Goal: Transaction & Acquisition: Purchase product/service

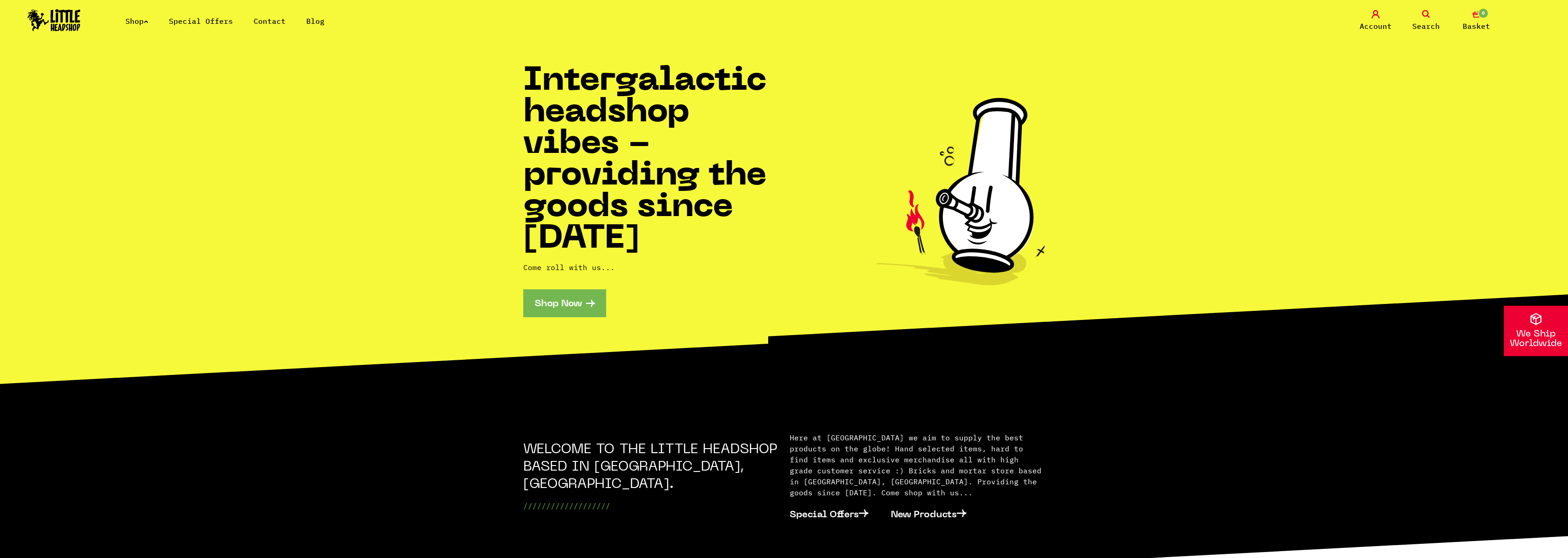
click at [546, 293] on link "Shop Now" at bounding box center [565, 302] width 83 height 28
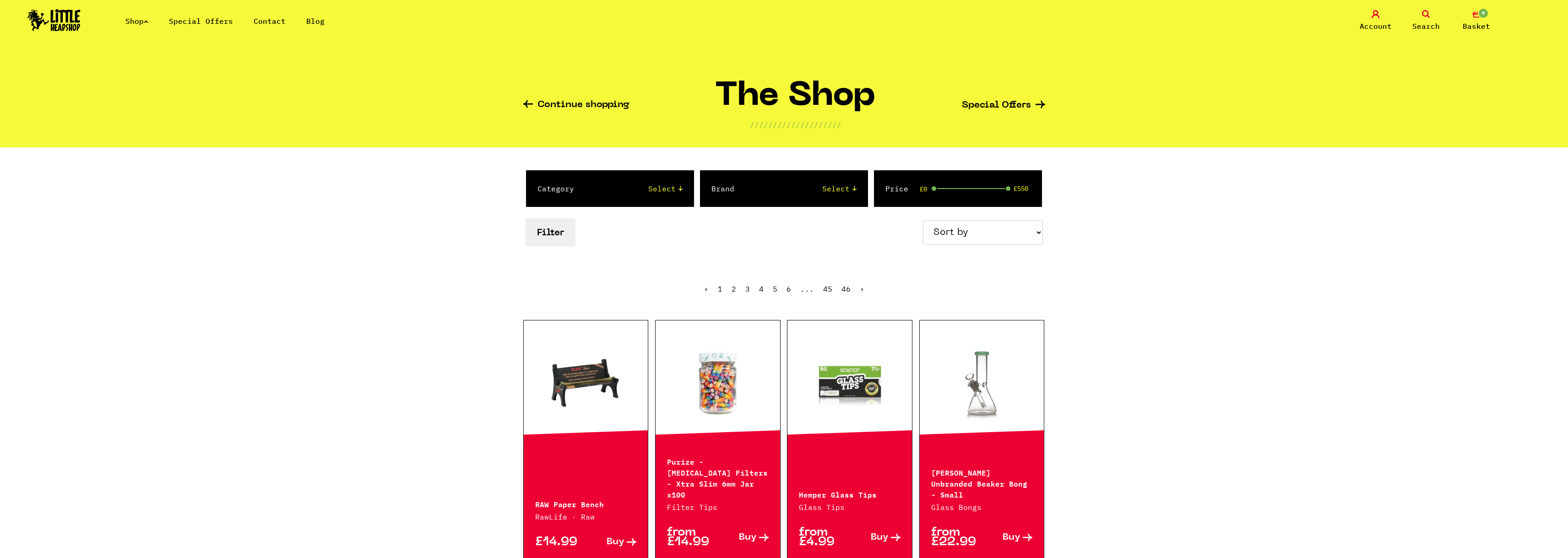
click at [649, 191] on select "Select 2 Piece 3 Piece 4 Piece 420/710 LIFE Acrylic Bongs Ashtrays Backwoods Ba…" at bounding box center [637, 189] width 90 height 11
select select "78"
click at [592, 183] on select "Select 2 Piece 3 Piece 4 Piece 420/710 LIFE Acrylic Bongs Ashtrays Backwoods Ba…" at bounding box center [637, 189] width 90 height 11
click at [795, 192] on select "Select Amsterdam Glass Backwoods Basil Bush Black Leaf Blue Moon Hemp Boost Bud…" at bounding box center [805, 189] width 104 height 11
click at [792, 190] on select "Select Amsterdam Glass Backwoods Basil Bush Black Leaf Blue Moon Hemp Boost Bud…" at bounding box center [805, 189] width 104 height 11
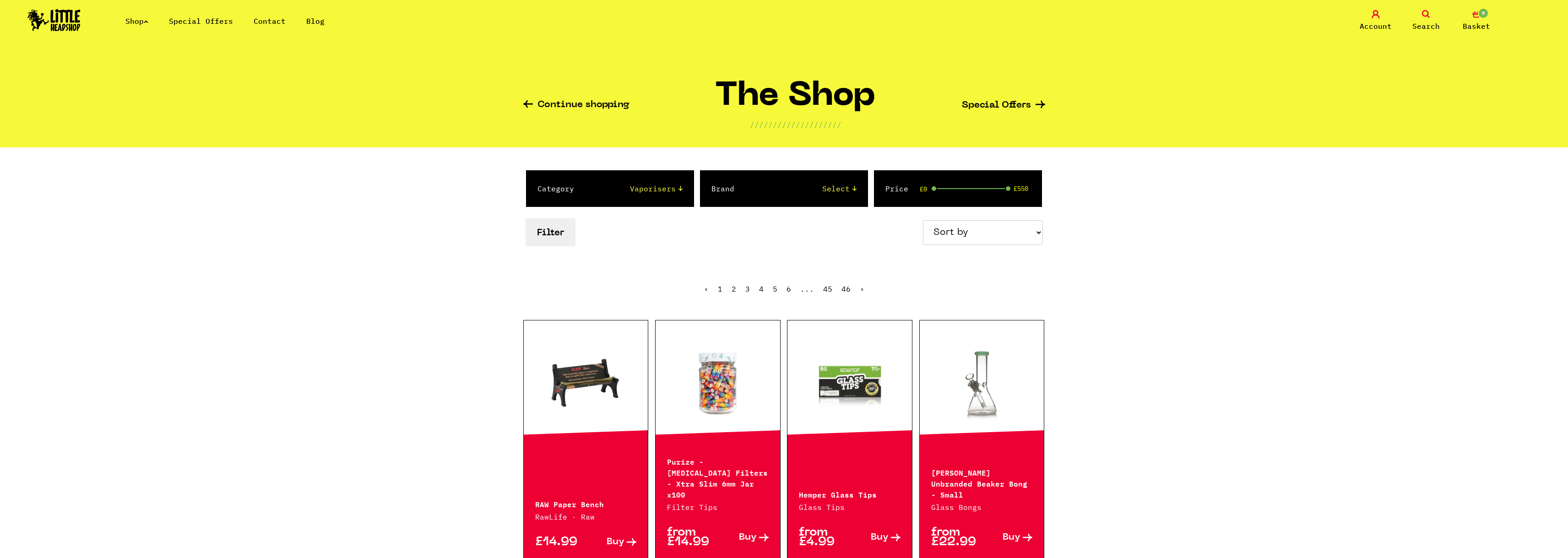
click at [667, 257] on div "Category Select 2 Piece 3 Piece 4 Piece 420/710 LIFE Acrylic Bongs Ashtrays Bac…" at bounding box center [784, 209] width 522 height 124
click at [561, 231] on button "Filter" at bounding box center [550, 232] width 50 height 28
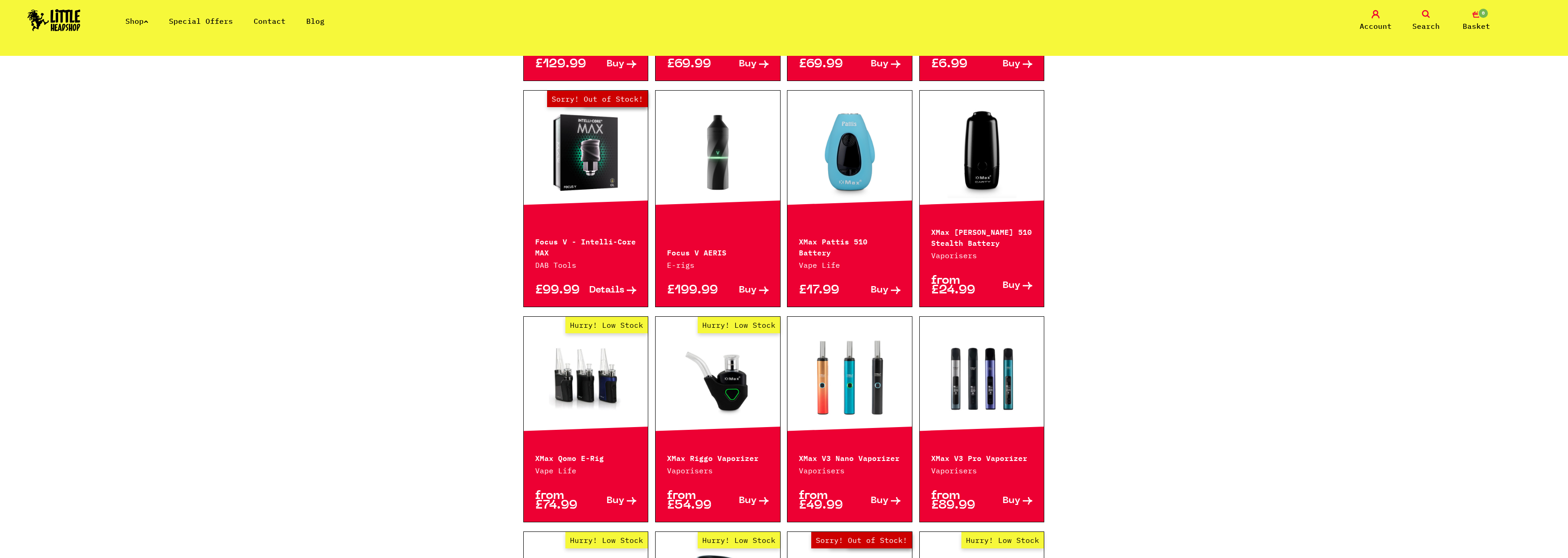
scroll to position [455, 0]
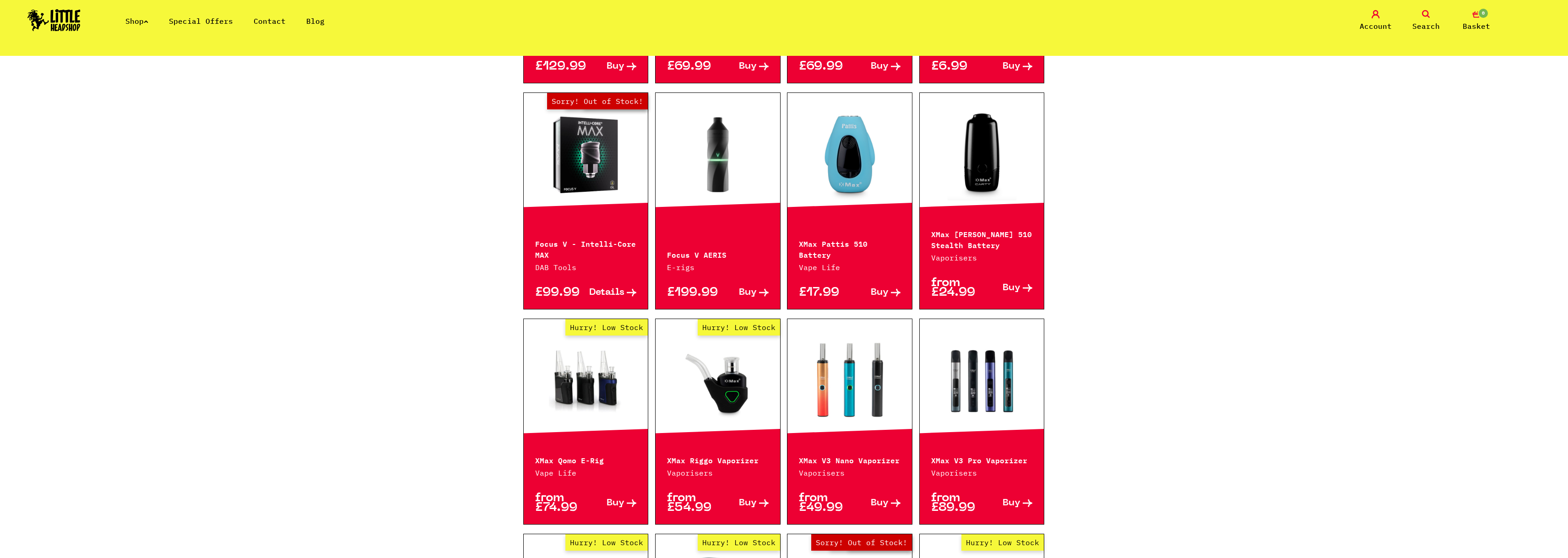
click at [626, 384] on link "Hurry! Low Stock" at bounding box center [586, 380] width 125 height 92
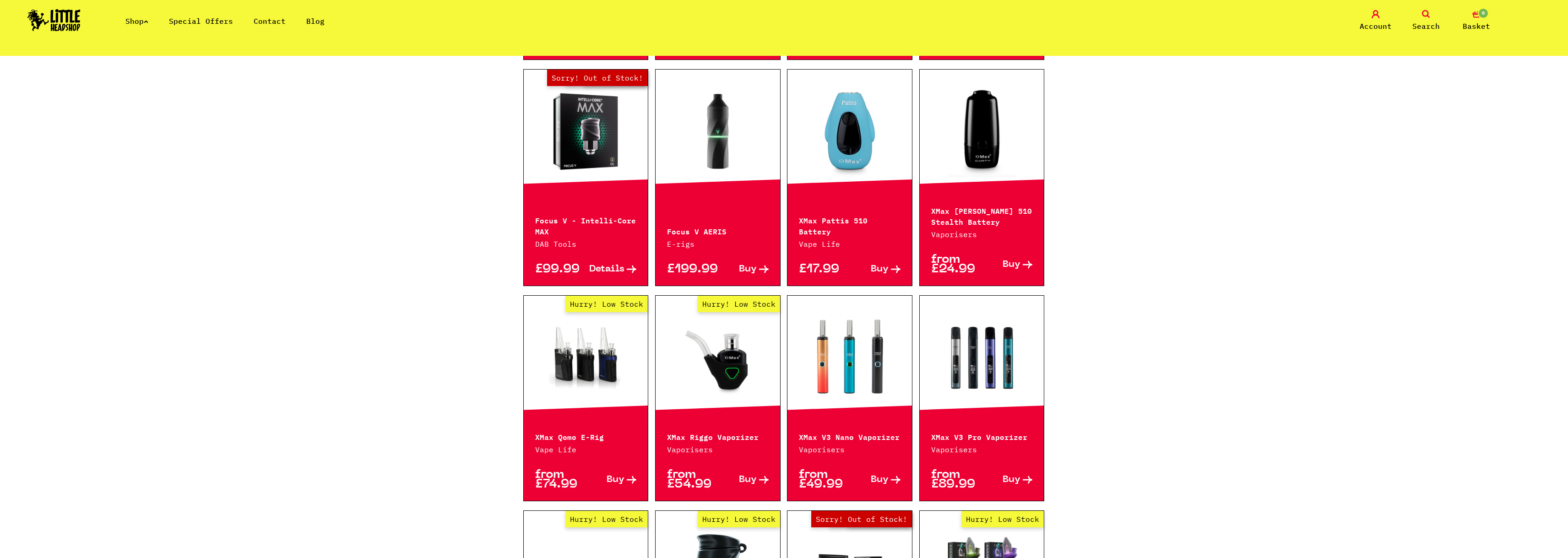
scroll to position [638, 0]
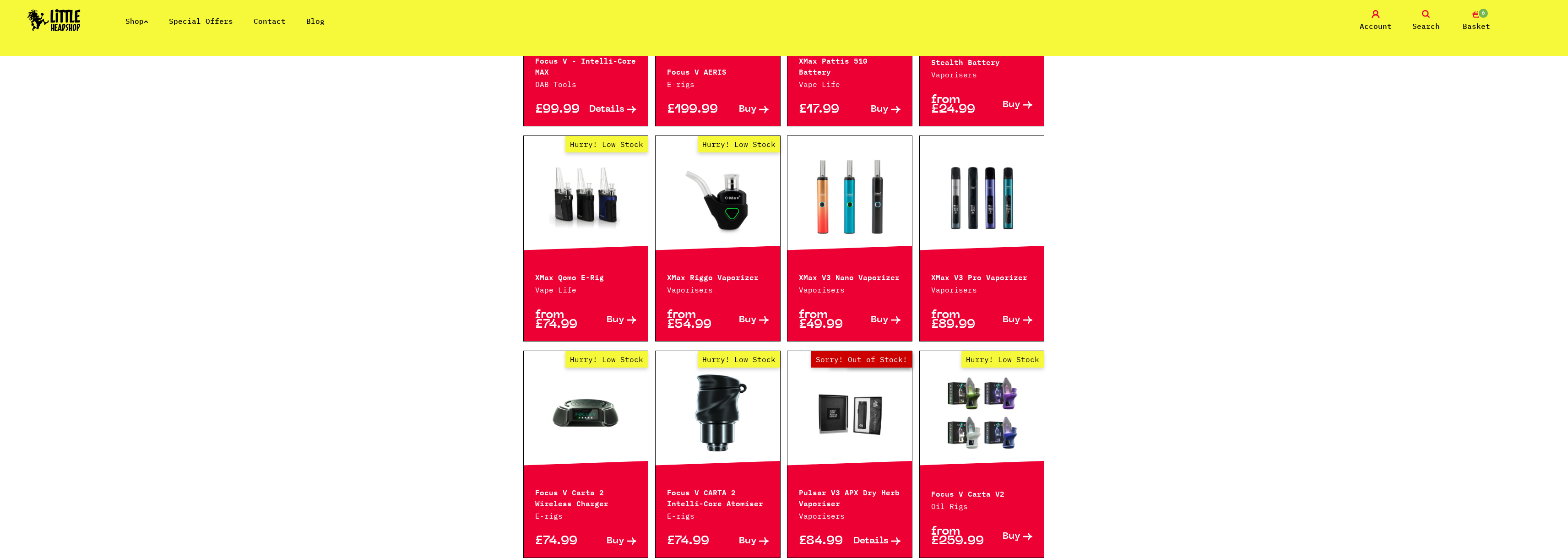
drag, startPoint x: 690, startPoint y: 322, endPoint x: 685, endPoint y: 317, distance: 7.1
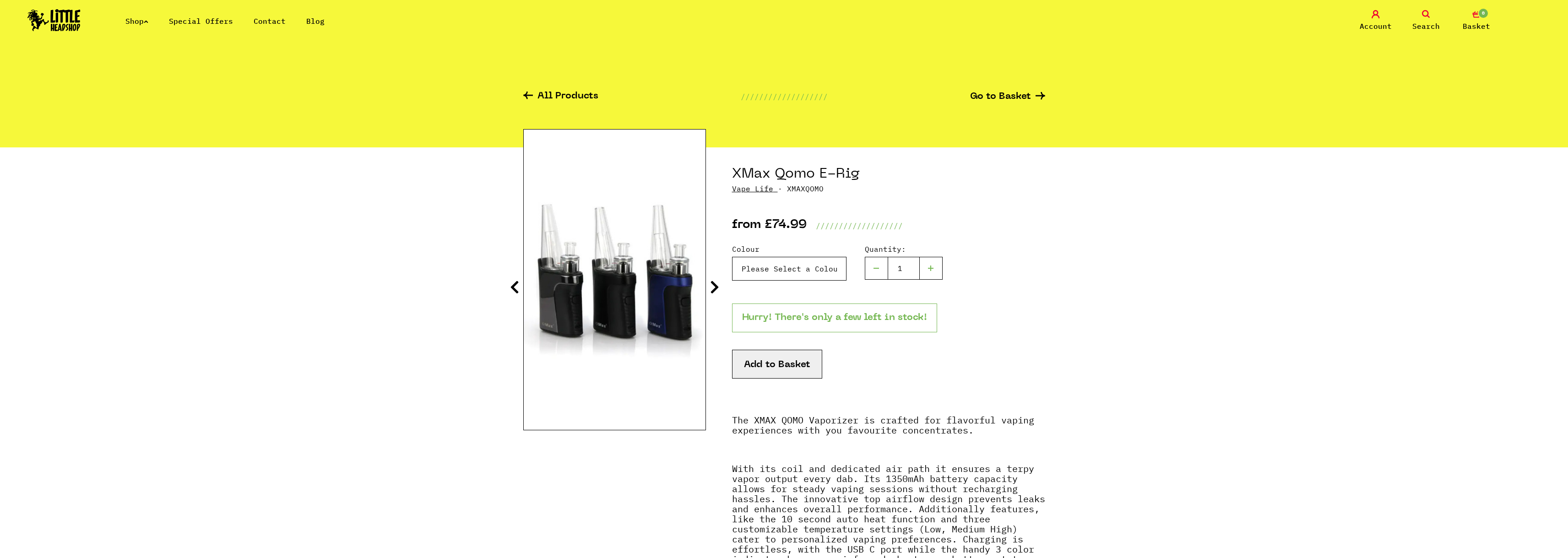
click at [763, 270] on select "Please Select a Colour Silver - £74.99 Green - £74.99 XMax Qomo E-Rig - Blue - …" at bounding box center [789, 268] width 114 height 24
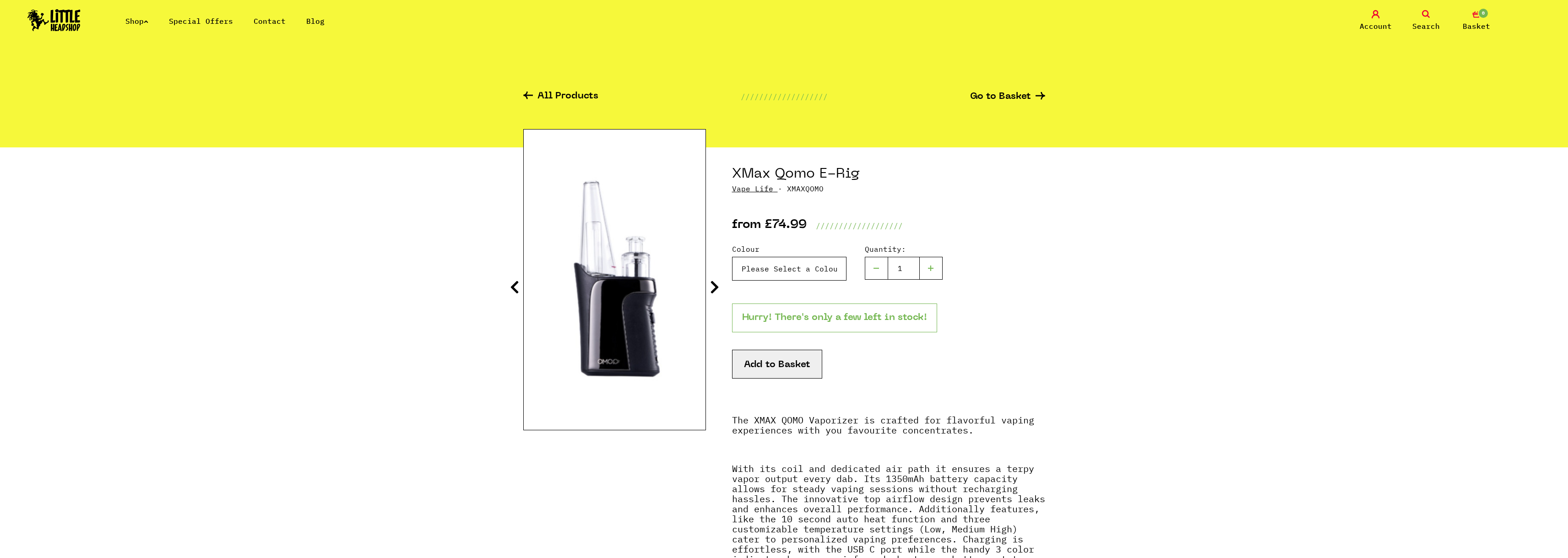
select select "1674"
click at [732, 257] on select "Please Select a Colour Silver - £74.99 Green - £74.99 XMax Qomo E-Rig - Blue - …" at bounding box center [789, 268] width 114 height 24
click at [713, 284] on icon at bounding box center [715, 286] width 9 height 15
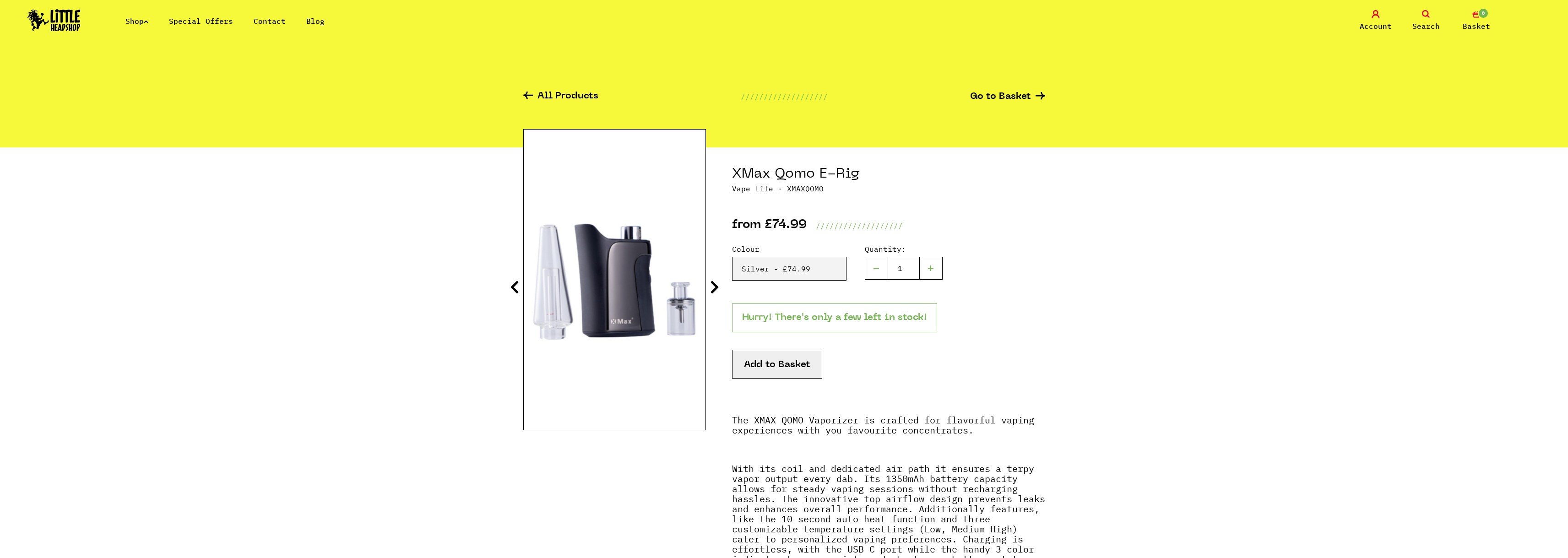
click at [714, 284] on icon at bounding box center [715, 286] width 9 height 15
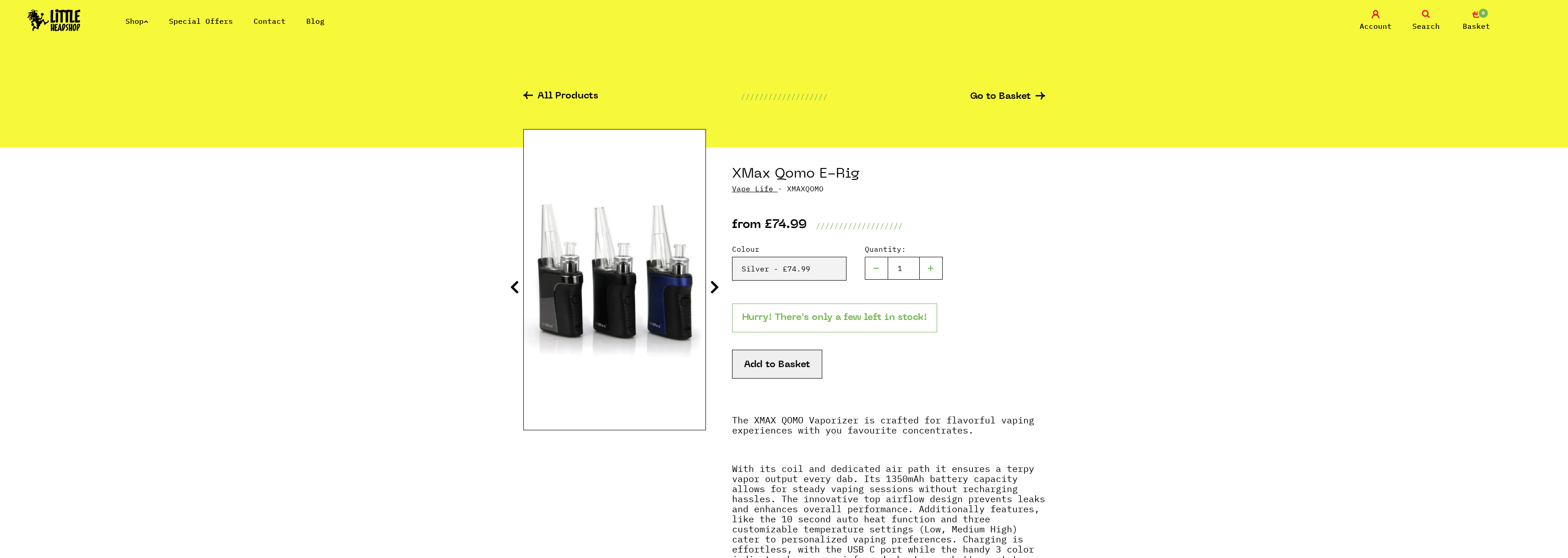
click at [714, 284] on icon at bounding box center [715, 286] width 9 height 15
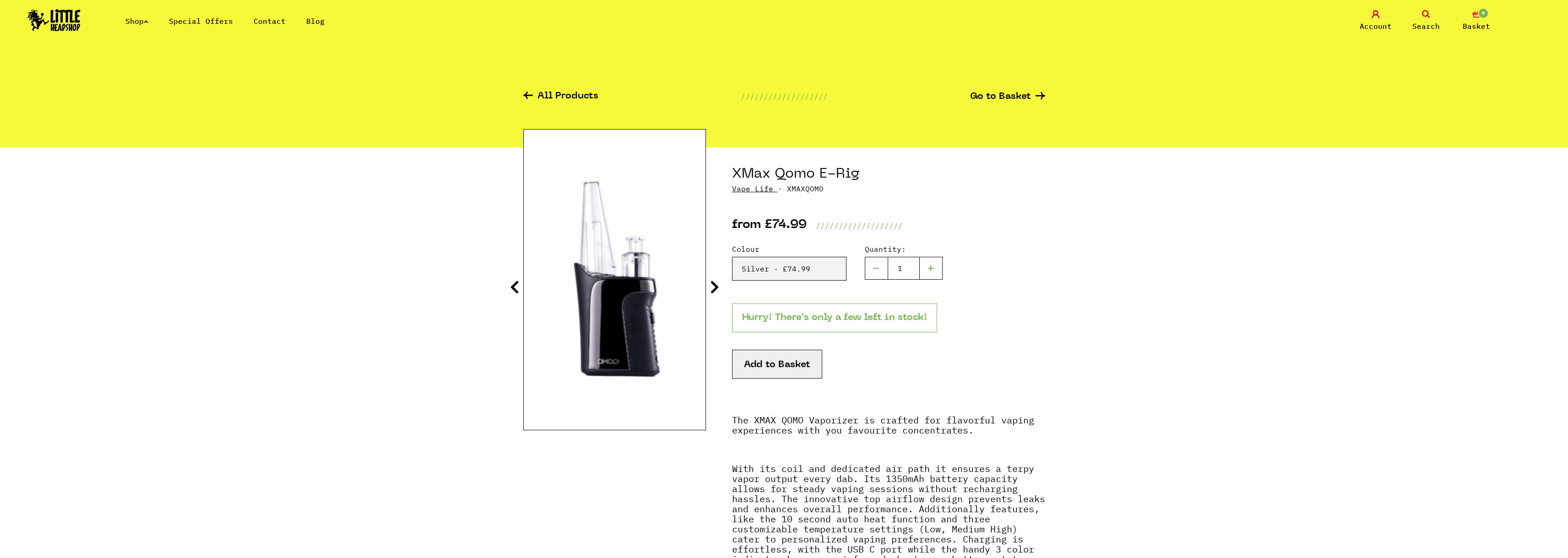
click at [714, 284] on icon at bounding box center [715, 286] width 9 height 15
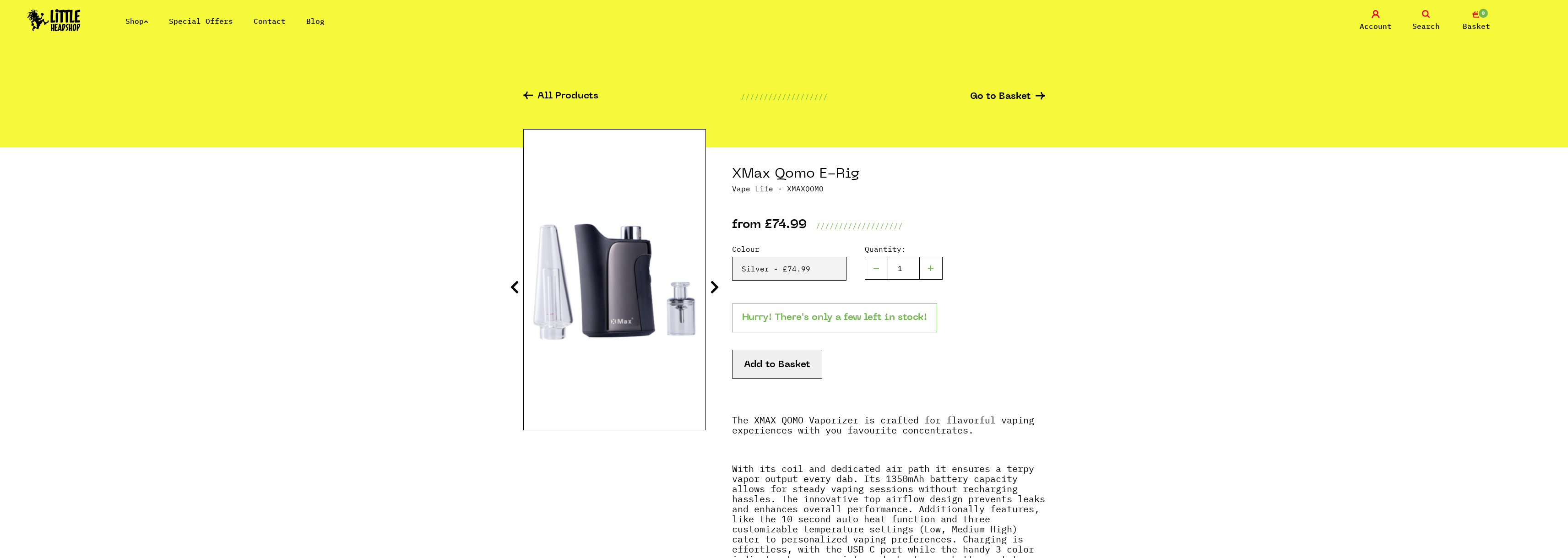
click at [714, 284] on icon at bounding box center [715, 286] width 9 height 15
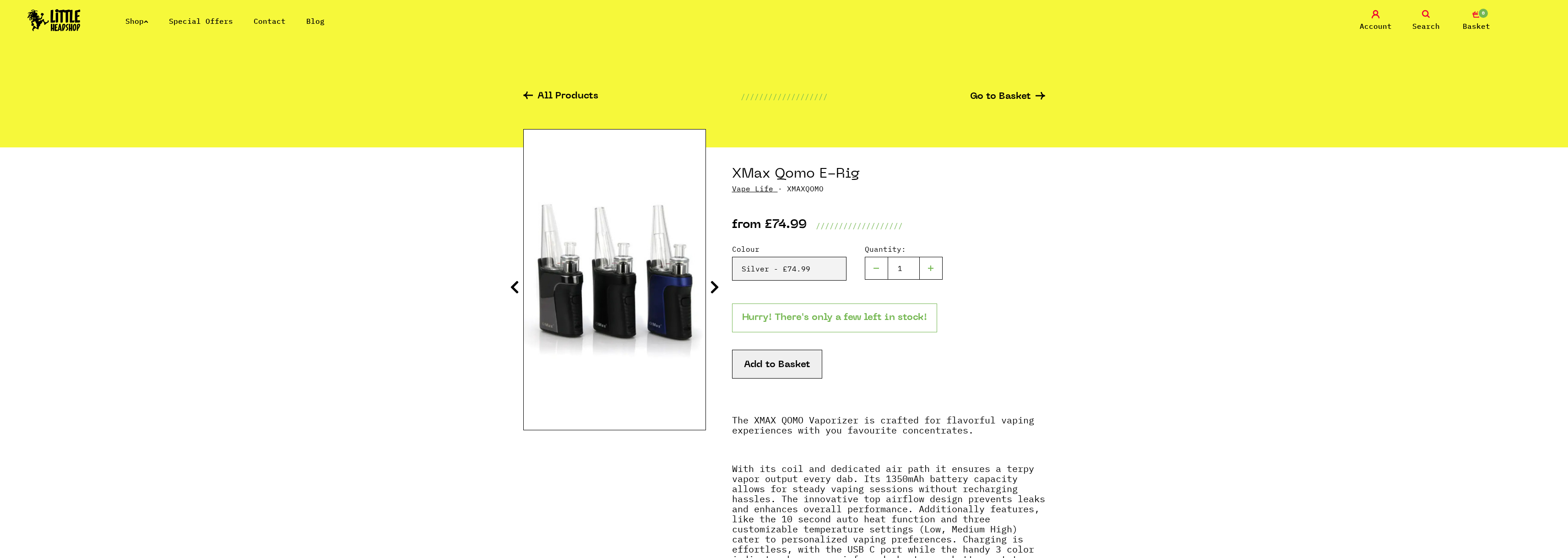
click at [714, 284] on icon at bounding box center [715, 286] width 9 height 15
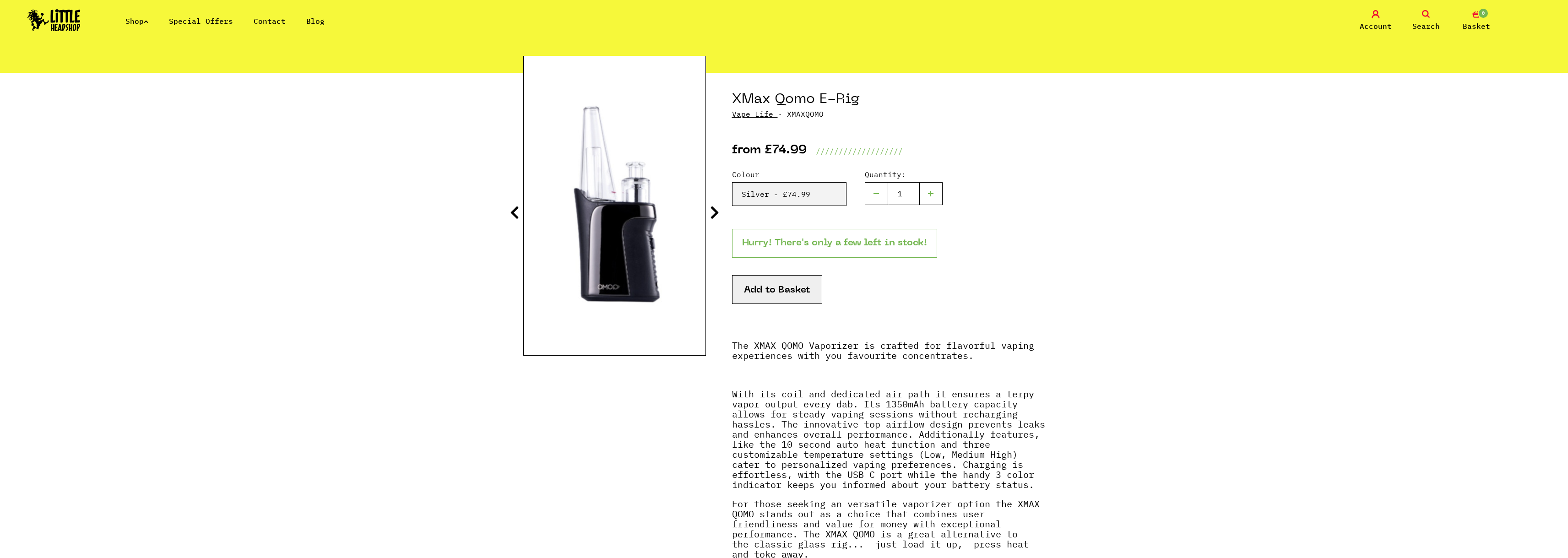
scroll to position [92, 0]
